Goal: Transaction & Acquisition: Purchase product/service

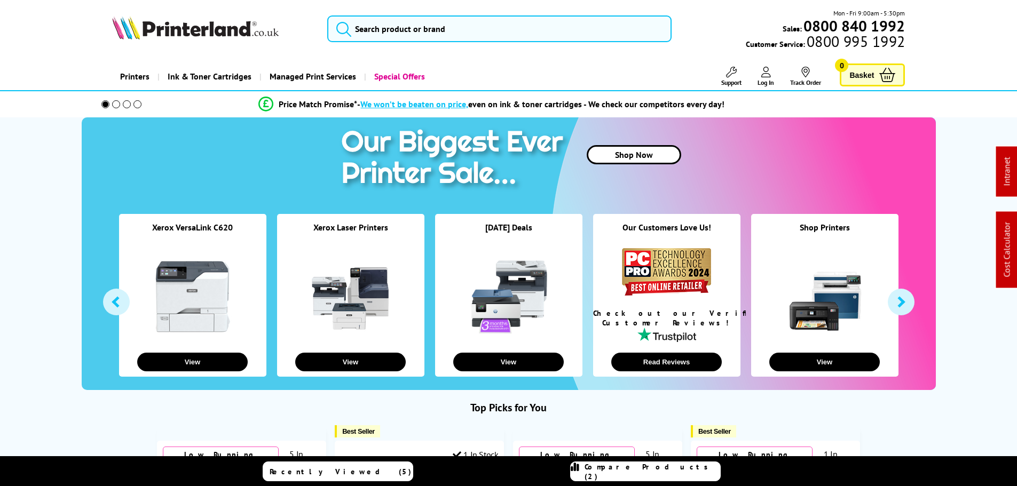
click at [135, 80] on link "Printers" at bounding box center [134, 76] width 45 height 27
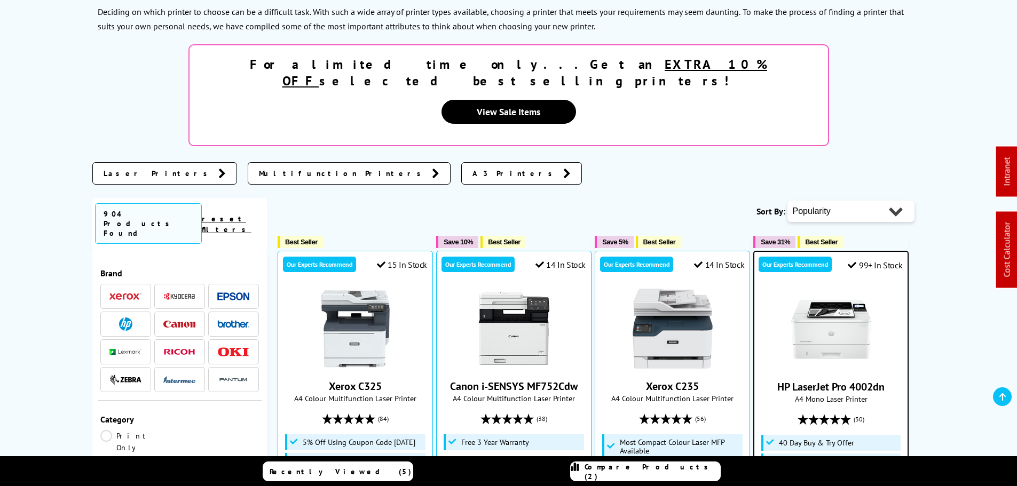
scroll to position [214, 0]
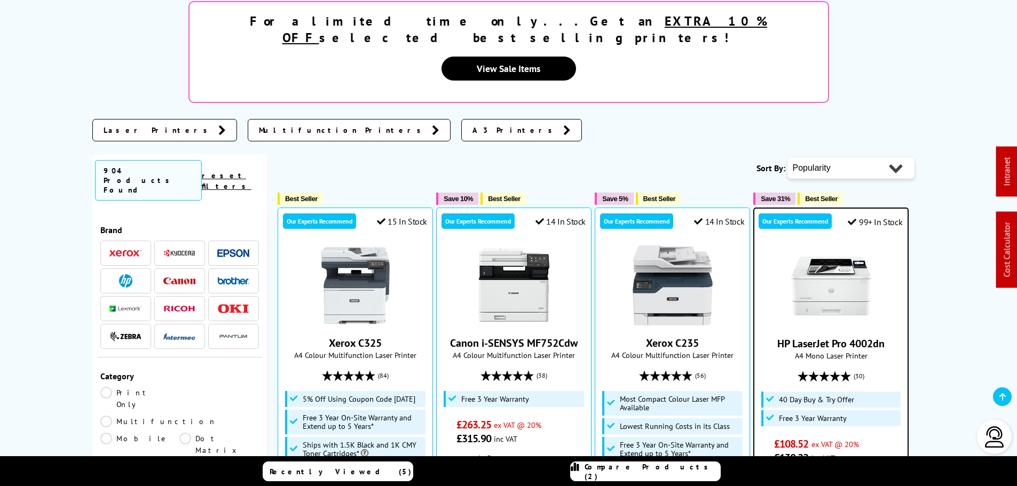
click at [176, 249] on img at bounding box center [179, 253] width 32 height 8
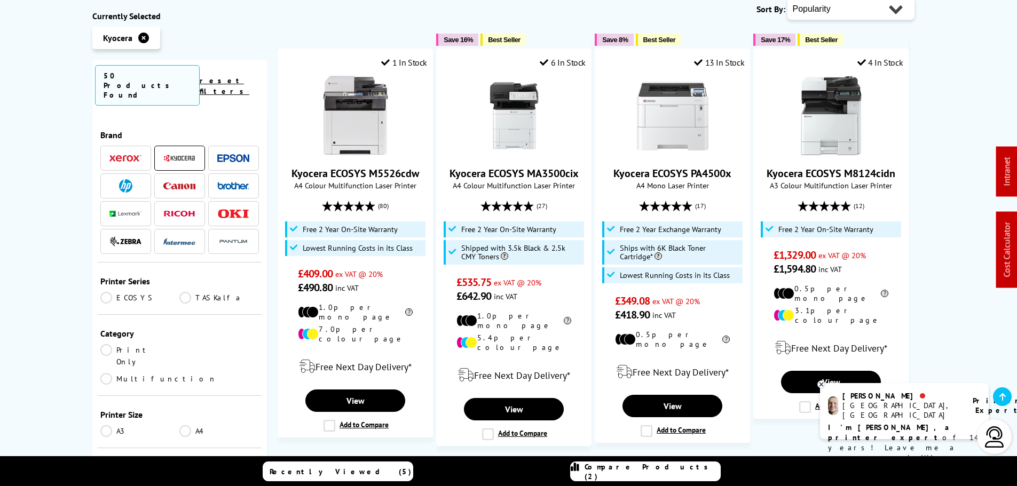
click at [142, 344] on link "Print Only" at bounding box center [140, 355] width 80 height 23
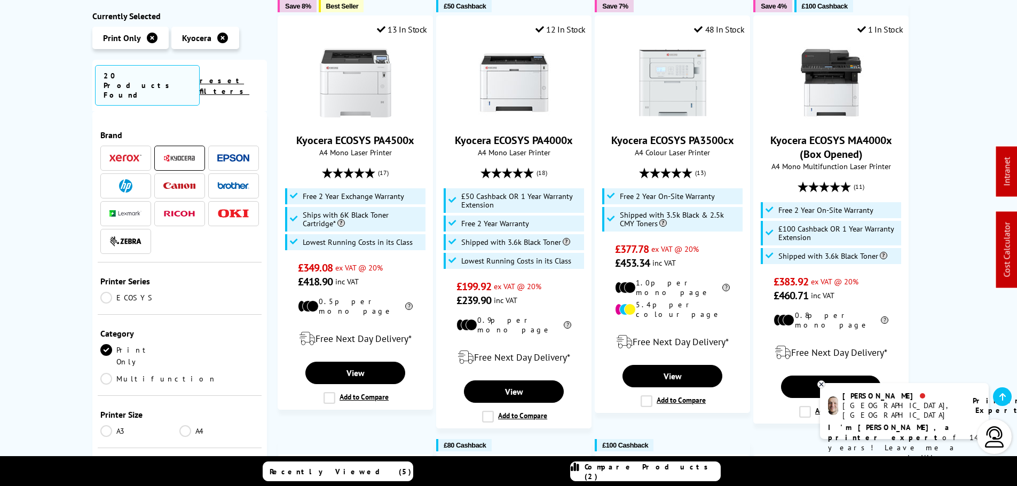
click at [193, 396] on div "Printer Size A3 A4" at bounding box center [180, 422] width 164 height 52
click at [193, 425] on link "A4" at bounding box center [219, 431] width 80 height 12
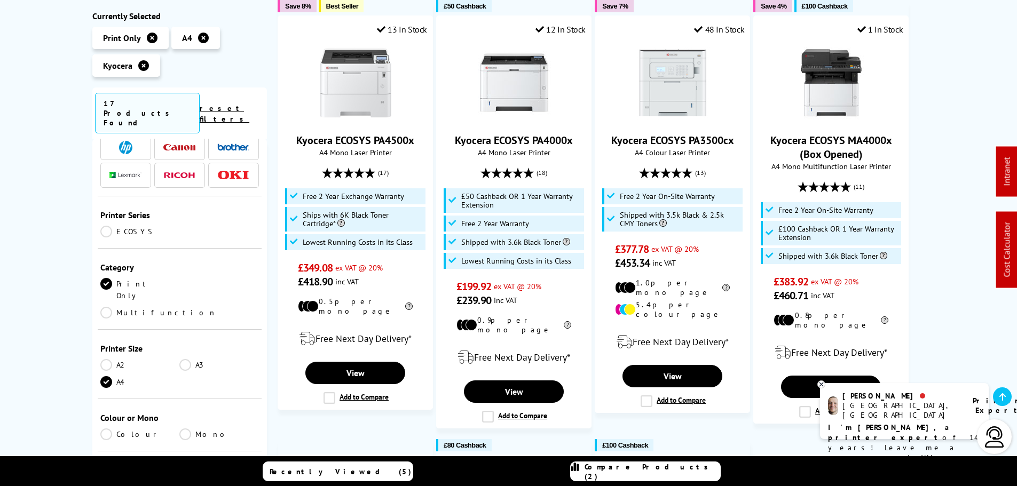
scroll to position [160, 0]
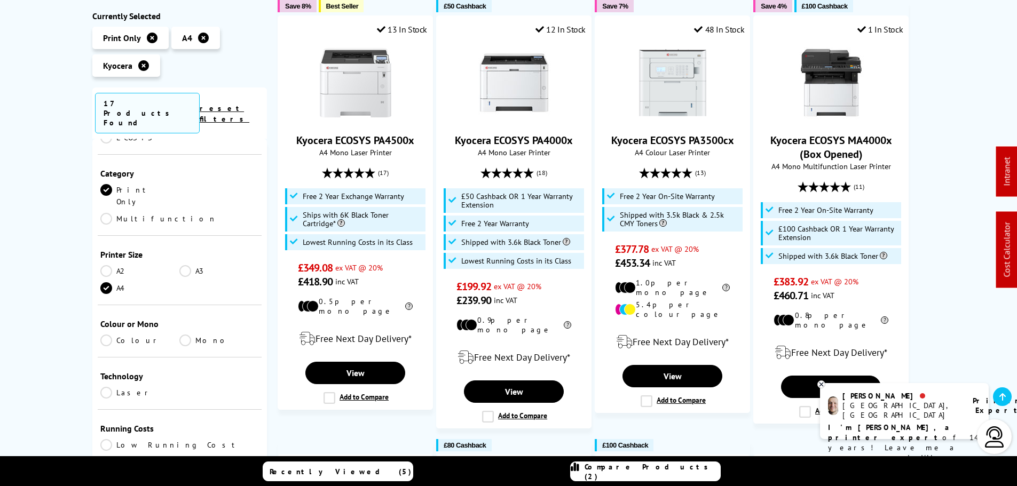
click at [115, 335] on link "Colour" at bounding box center [140, 341] width 80 height 12
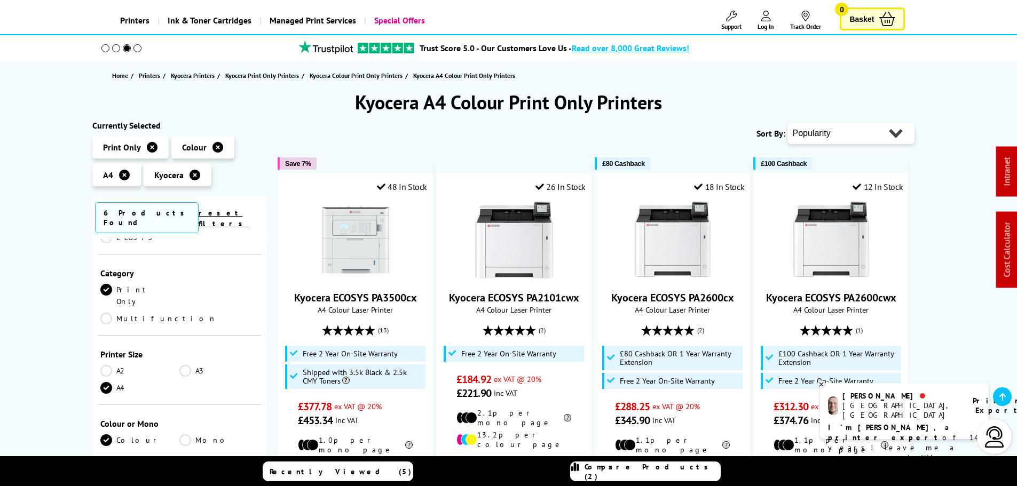
scroll to position [53, 0]
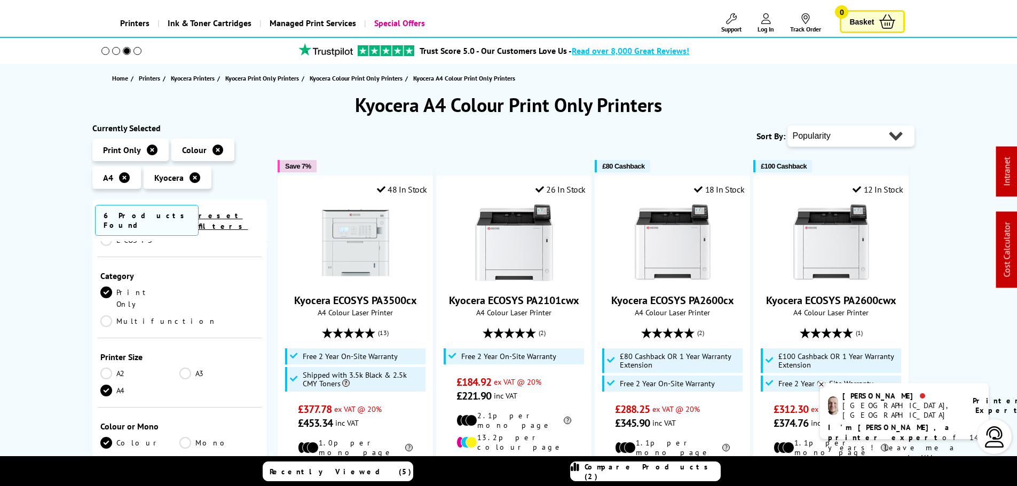
click at [854, 135] on select "Popularity Rating Price - Low to High Price - High to Low Running Costs - Low t…" at bounding box center [850, 135] width 127 height 21
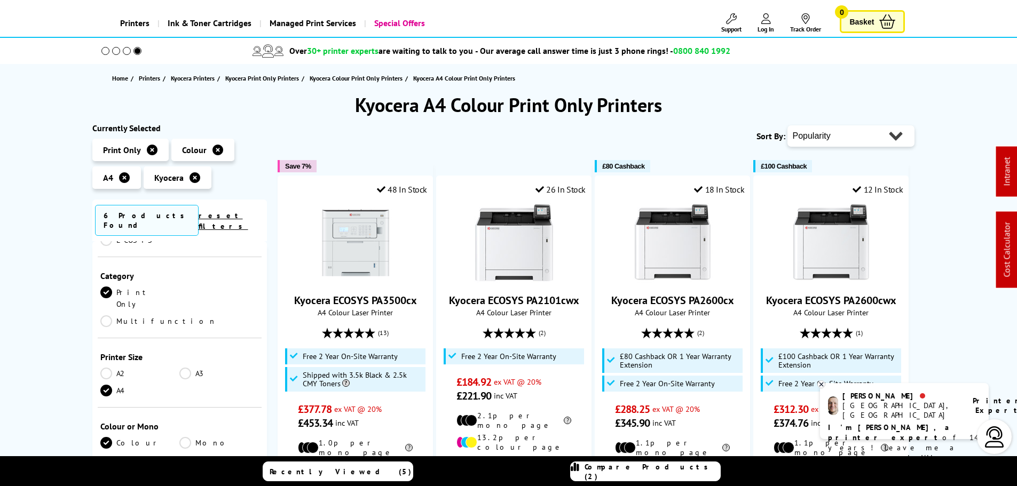
select select "Price Descending"
click at [787, 125] on select "Popularity Rating Price - Low to High Price - High to Low Running Costs - Low t…" at bounding box center [850, 135] width 127 height 21
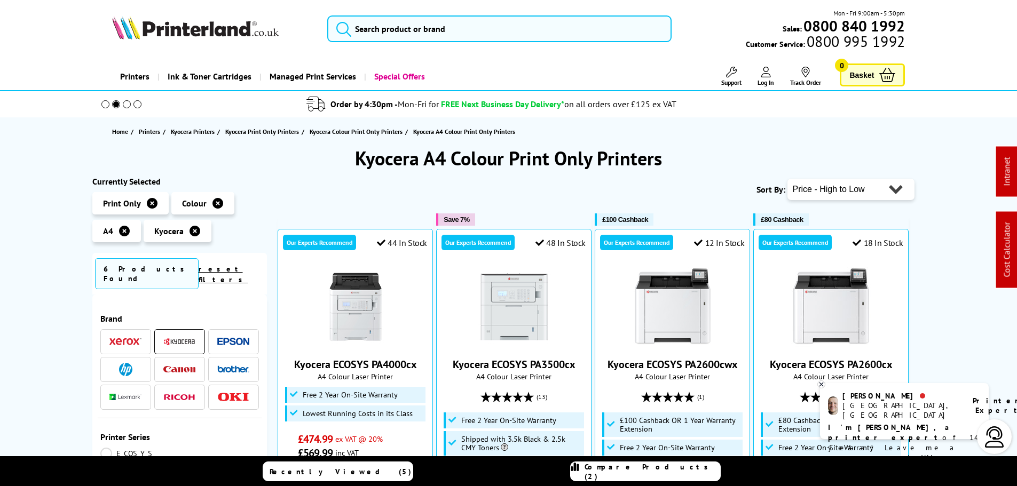
click at [191, 232] on icon at bounding box center [195, 231] width 11 height 11
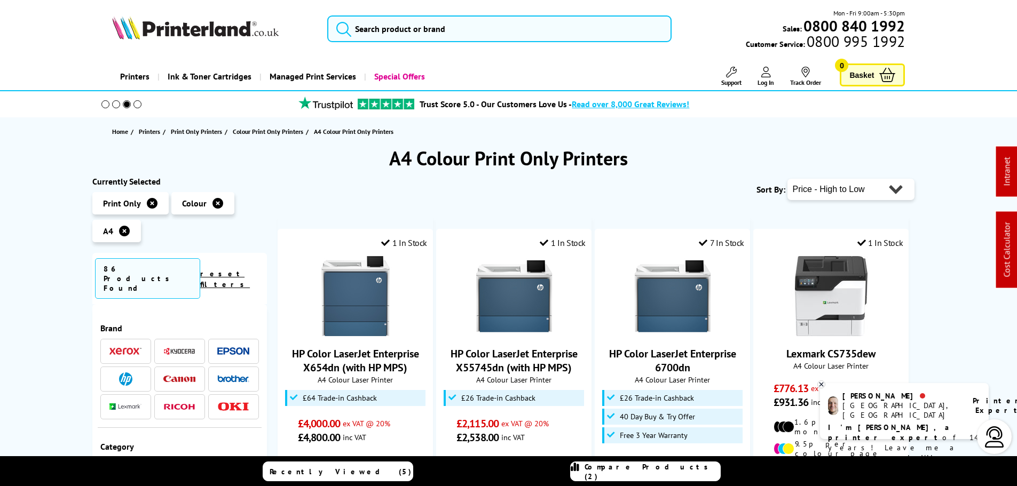
click at [138, 345] on span at bounding box center [125, 351] width 32 height 13
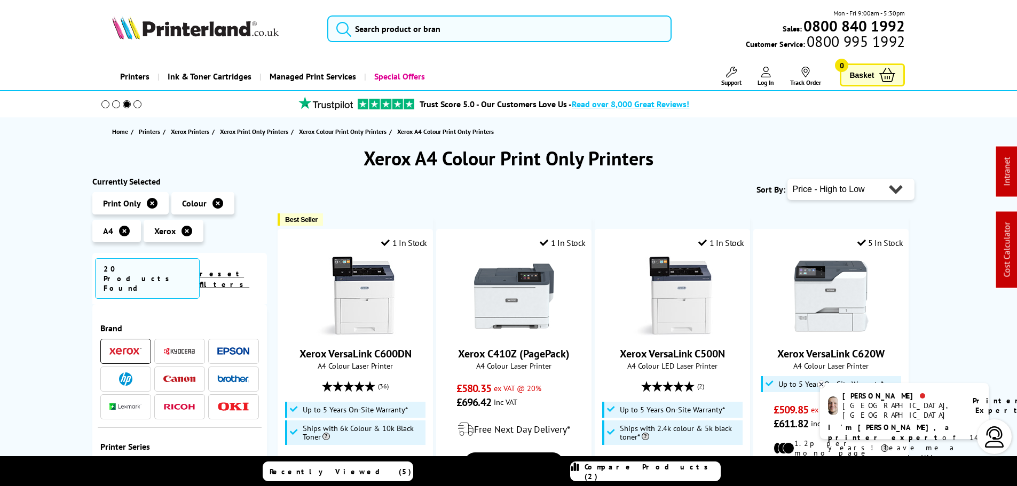
click at [869, 185] on select "Popularity Rating Price - Low to High Price - High to Low Running Costs - Low t…" at bounding box center [850, 189] width 127 height 21
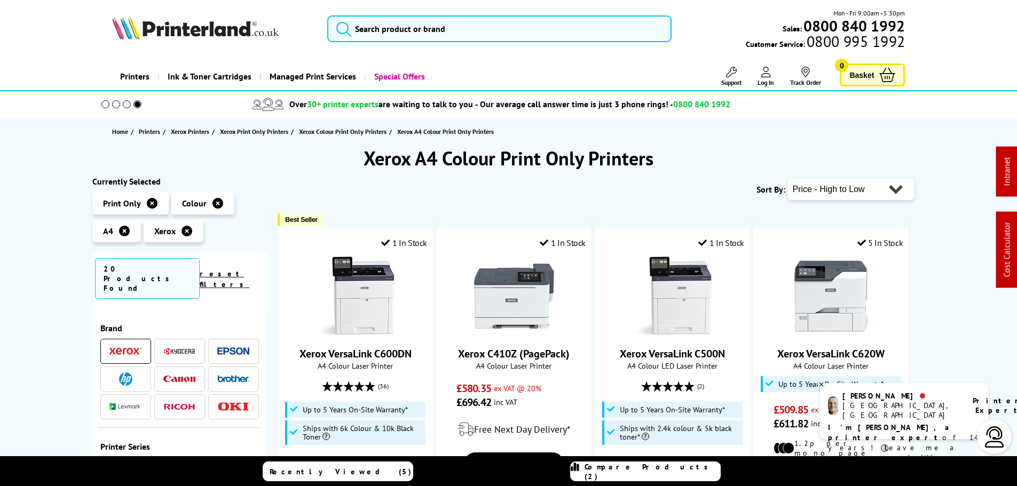
click at [869, 185] on select "Popularity Rating Price - Low to High Price - High to Low Running Costs - Low t…" at bounding box center [850, 189] width 127 height 21
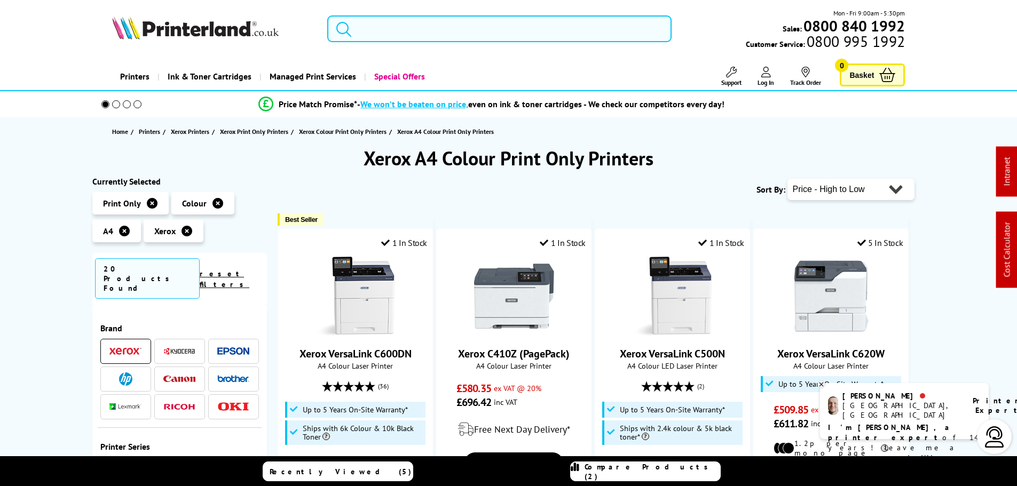
drag, startPoint x: 474, startPoint y: 27, endPoint x: 189, endPoint y: 30, distance: 284.6
click at [189, 31] on div "Mon - Fri 9:00am - 5:30pm Sales: 0800 840 1992 Customer Service: 0800 995 1992" at bounding box center [509, 31] width 854 height 47
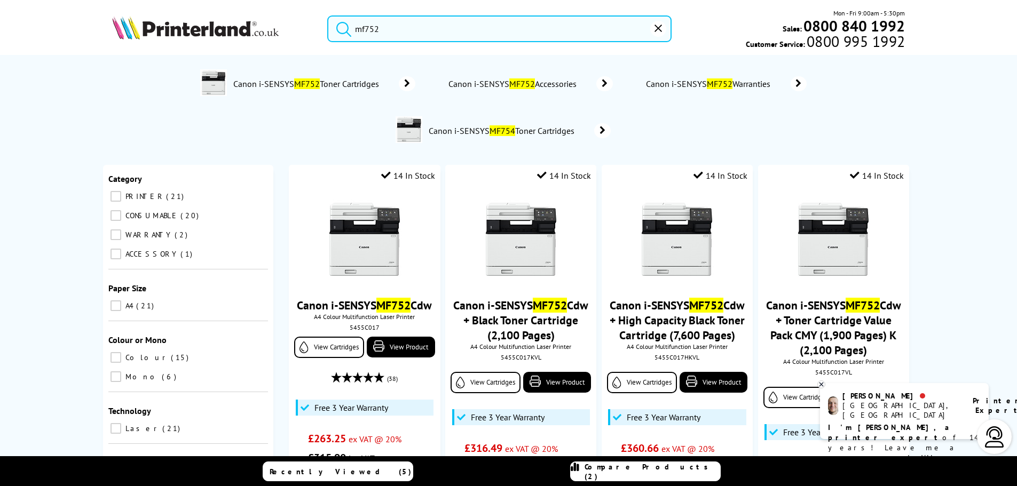
drag, startPoint x: 368, startPoint y: 27, endPoint x: 226, endPoint y: 16, distance: 141.9
click at [227, 16] on div "mf752 Mon - Fri 9:00am - 5:30pm Sales: 0800 840 1992 Customer Service: 0800 995…" at bounding box center [509, 31] width 854 height 47
paste input "MFCL2800DWZU1"
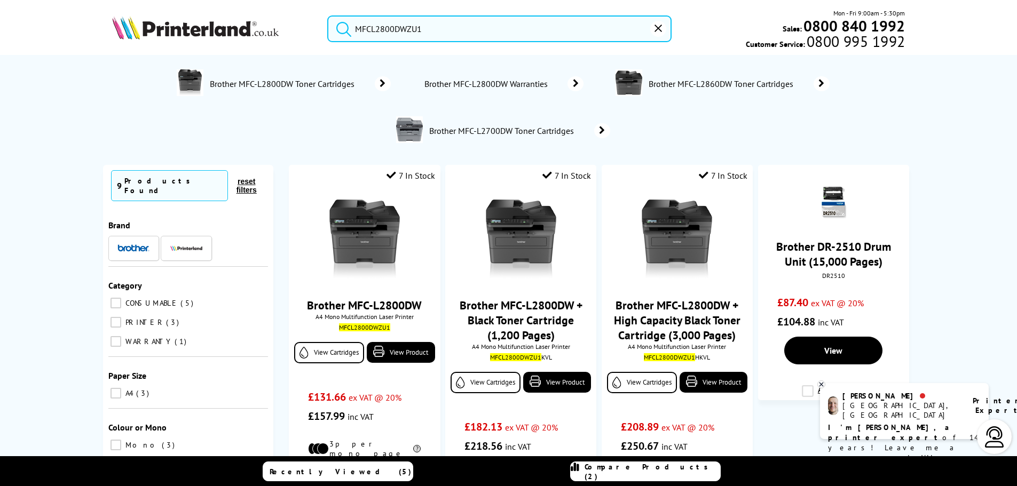
drag, startPoint x: 427, startPoint y: 29, endPoint x: 159, endPoint y: 28, distance: 268.5
click at [160, 28] on div "MFCL2800DWZU1 Mon - Fri 9:00am - 5:30pm Sales: 0800 840 1992 Customer Service: …" at bounding box center [509, 31] width 854 height 47
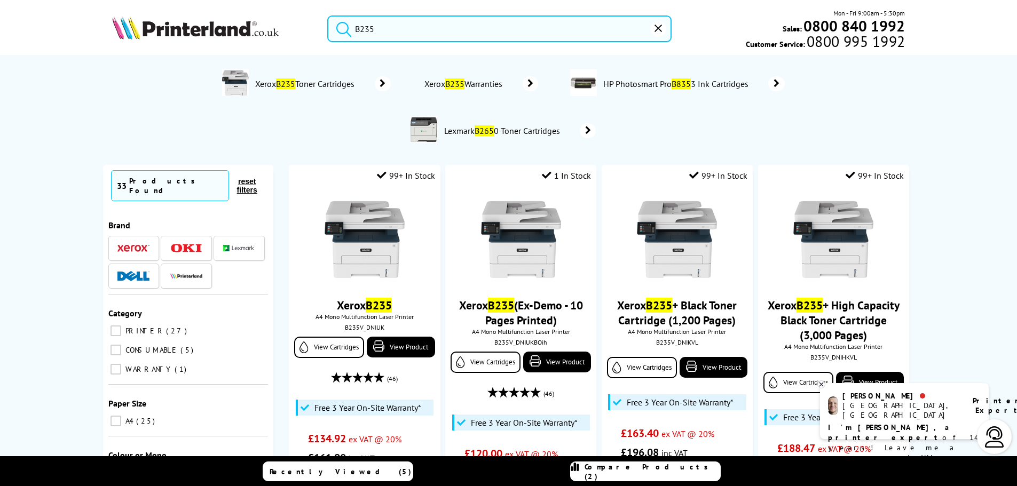
drag, startPoint x: 399, startPoint y: 28, endPoint x: 310, endPoint y: 31, distance: 89.2
click at [320, 33] on div "B235" at bounding box center [493, 28] width 358 height 27
paste input "MS823dn"
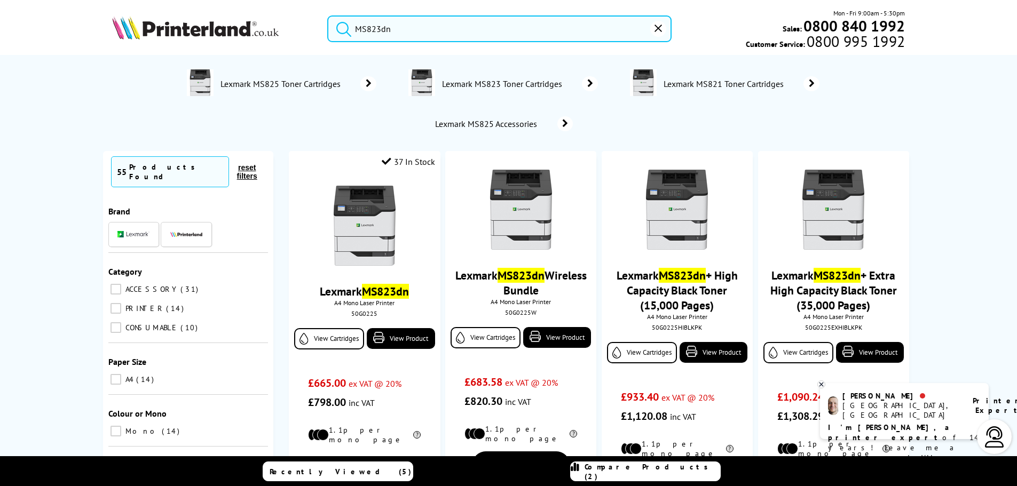
drag, startPoint x: 409, startPoint y: 29, endPoint x: 270, endPoint y: 23, distance: 140.0
click at [270, 23] on div "MS823dn Mon - Fri 9:00am - 5:30pm Sales: 0800 840 1992 Customer Service: 0800 9…" at bounding box center [509, 31] width 854 height 47
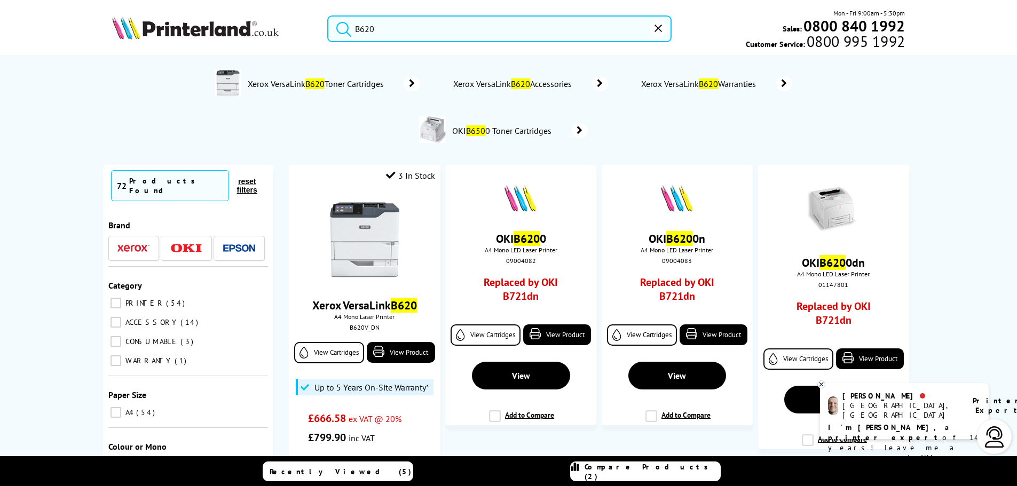
drag, startPoint x: 374, startPoint y: 26, endPoint x: 289, endPoint y: 17, distance: 85.8
click at [301, 19] on div "B620 Mon - Fri 9:00am - 5:30pm Sales: 0800 840 1992 Customer Service: 0800 995 …" at bounding box center [509, 31] width 854 height 47
paste input "TN3600XXL"
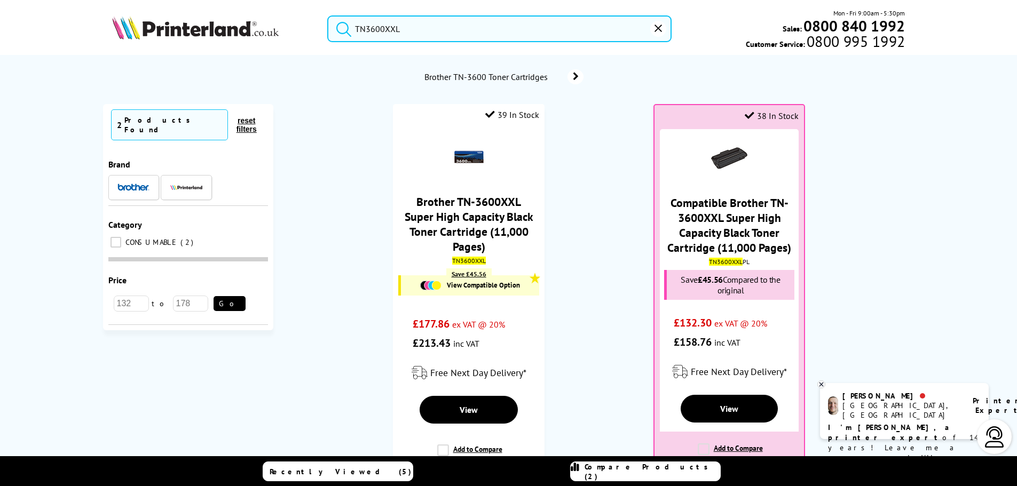
type input "TN3600XXL"
